Goal: Check status: Check status

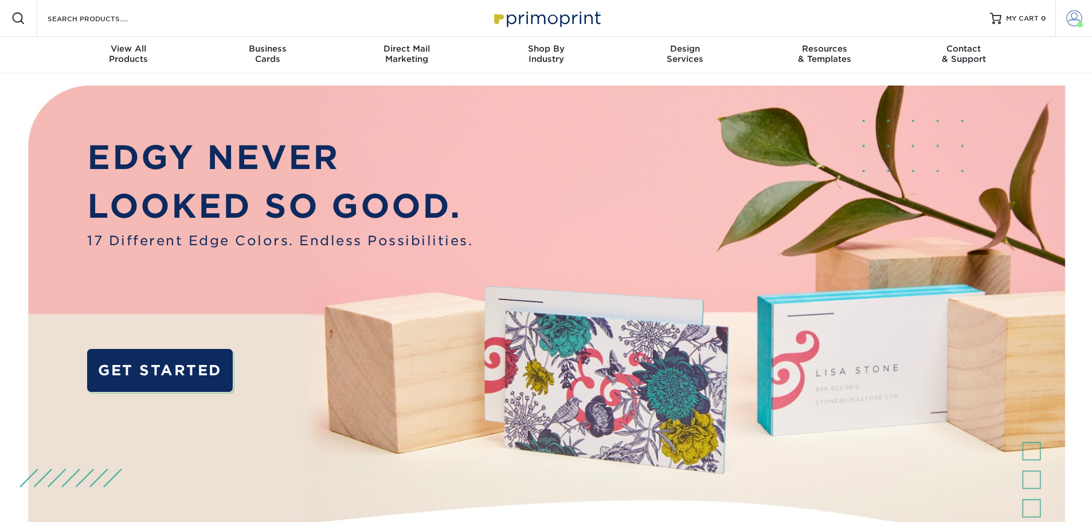
click at [1069, 21] on span at bounding box center [1074, 18] width 16 height 16
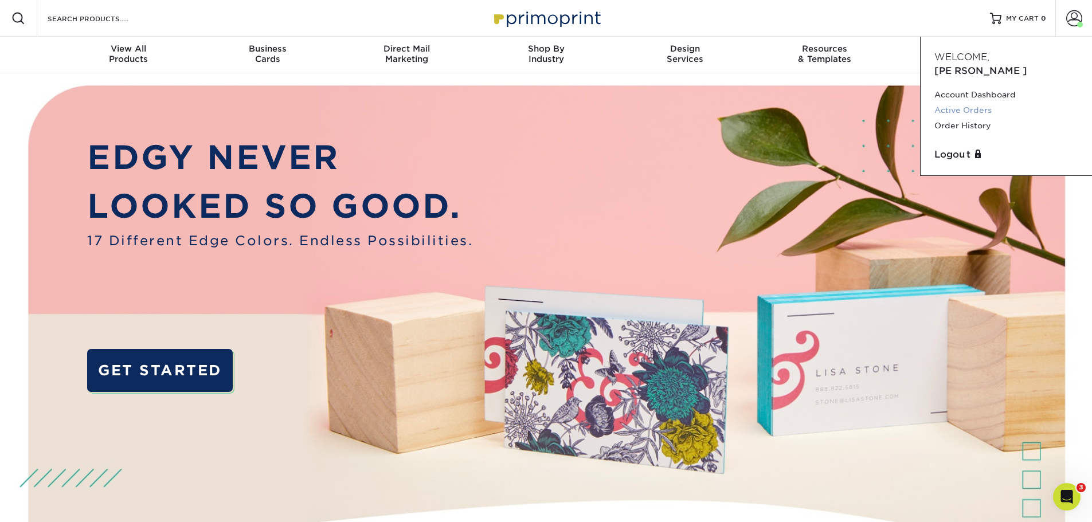
click at [966, 103] on link "Active Orders" at bounding box center [1006, 110] width 144 height 15
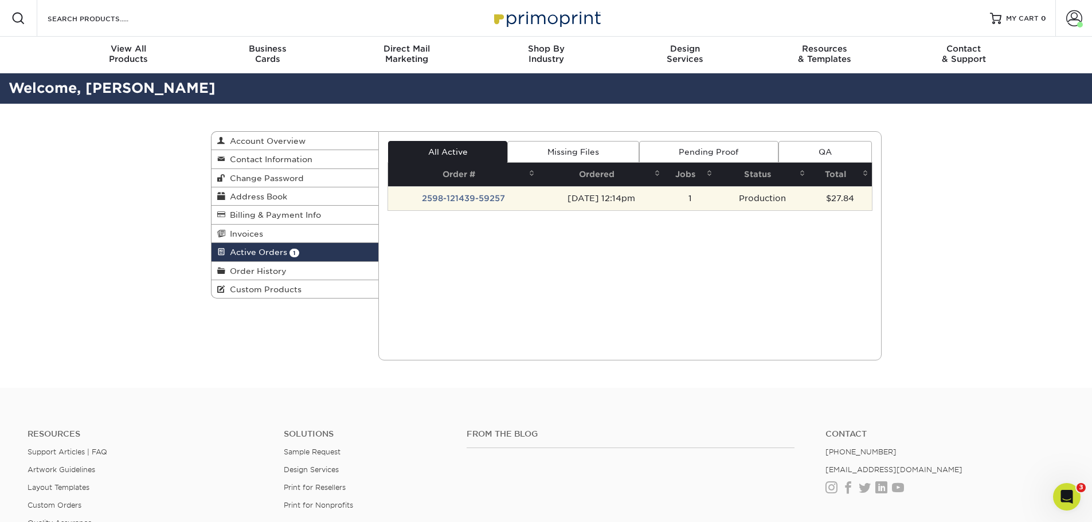
click at [461, 193] on td "2598-121439-59257" at bounding box center [463, 198] width 150 height 24
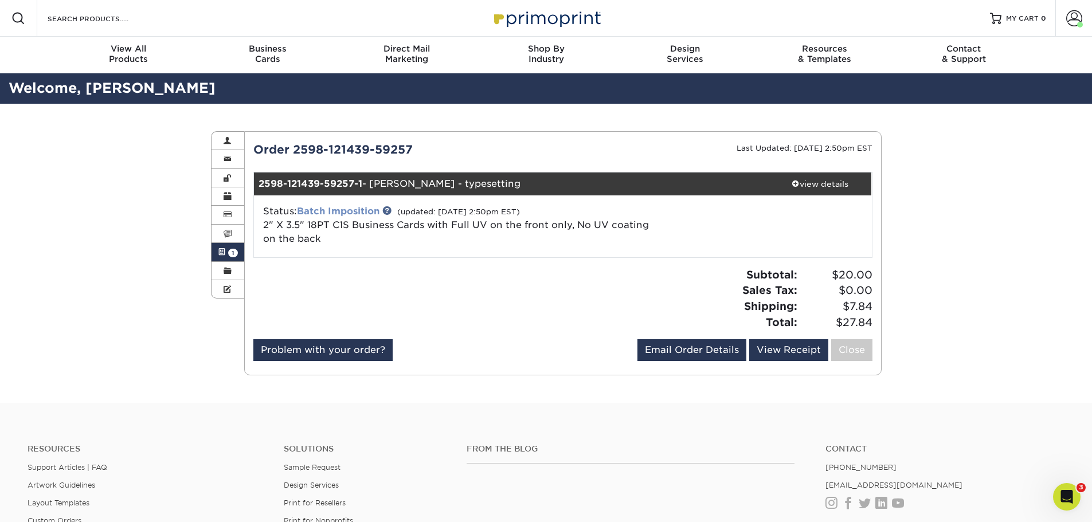
click at [346, 211] on link "Batch Imposition" at bounding box center [338, 211] width 83 height 11
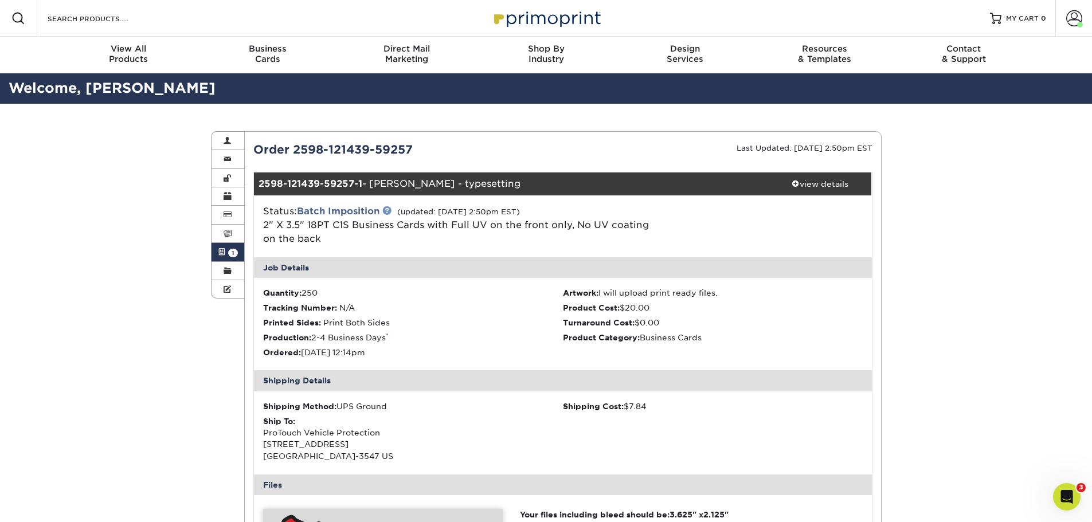
click at [387, 210] on link at bounding box center [386, 210] width 9 height 9
